Goal: Find specific page/section: Find specific page/section

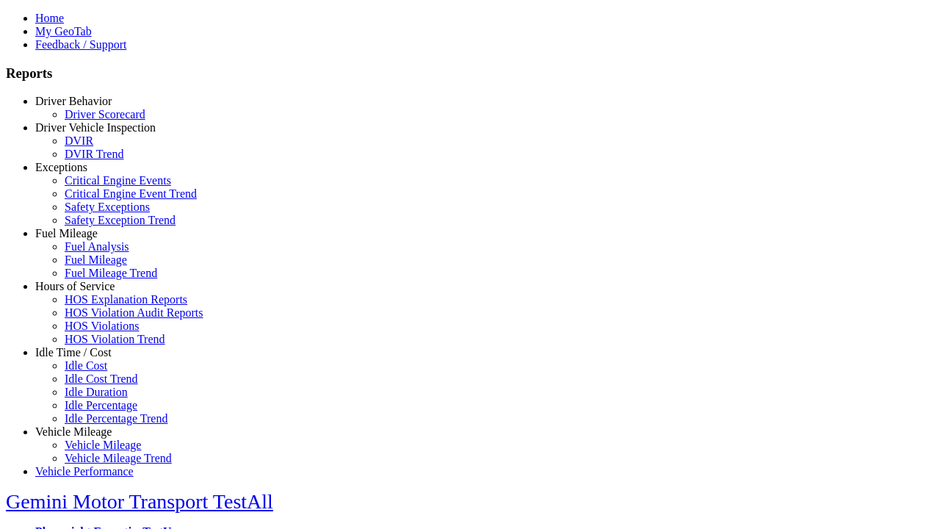
click at [84, 107] on link "Driver Behavior" at bounding box center [73, 101] width 76 height 12
click at [95, 120] on link "Driver Scorecard" at bounding box center [105, 114] width 81 height 12
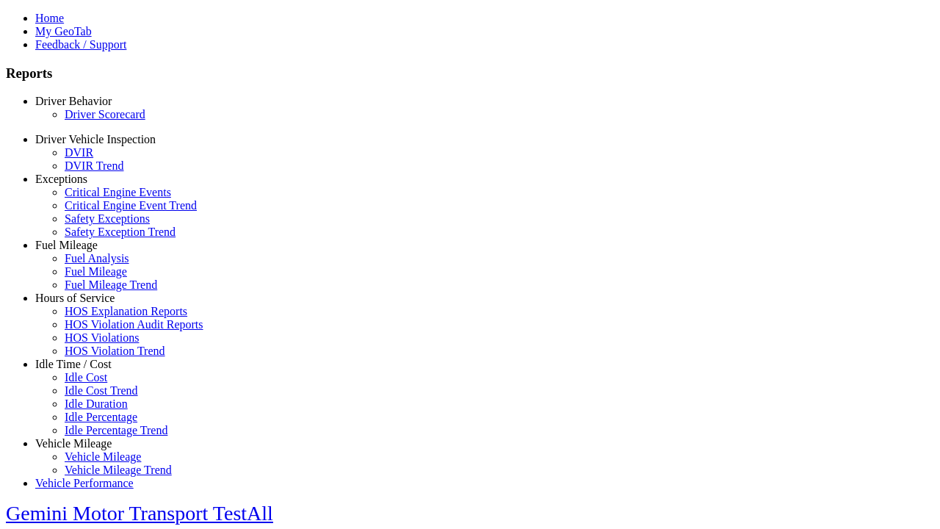
scroll to position [362, 0]
